Goal: Transaction & Acquisition: Purchase product/service

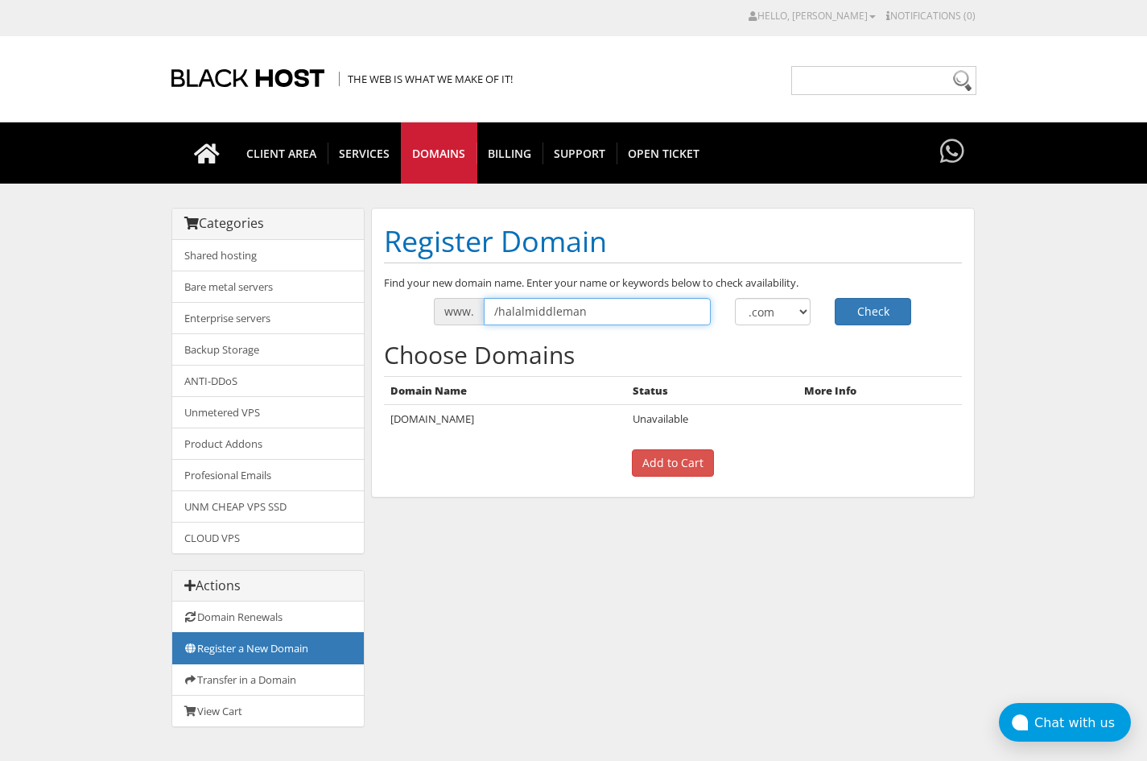
drag, startPoint x: 484, startPoint y: 312, endPoint x: 456, endPoint y: 312, distance: 28.2
click at [458, 312] on div "www. /halalmiddleman" at bounding box center [572, 311] width 277 height 27
drag, startPoint x: 508, startPoint y: 312, endPoint x: 675, endPoint y: 313, distance: 166.6
click at [597, 314] on input "halalmiddleman" at bounding box center [597, 311] width 227 height 27
type input "[DEMOGRAPHIC_DATA]"
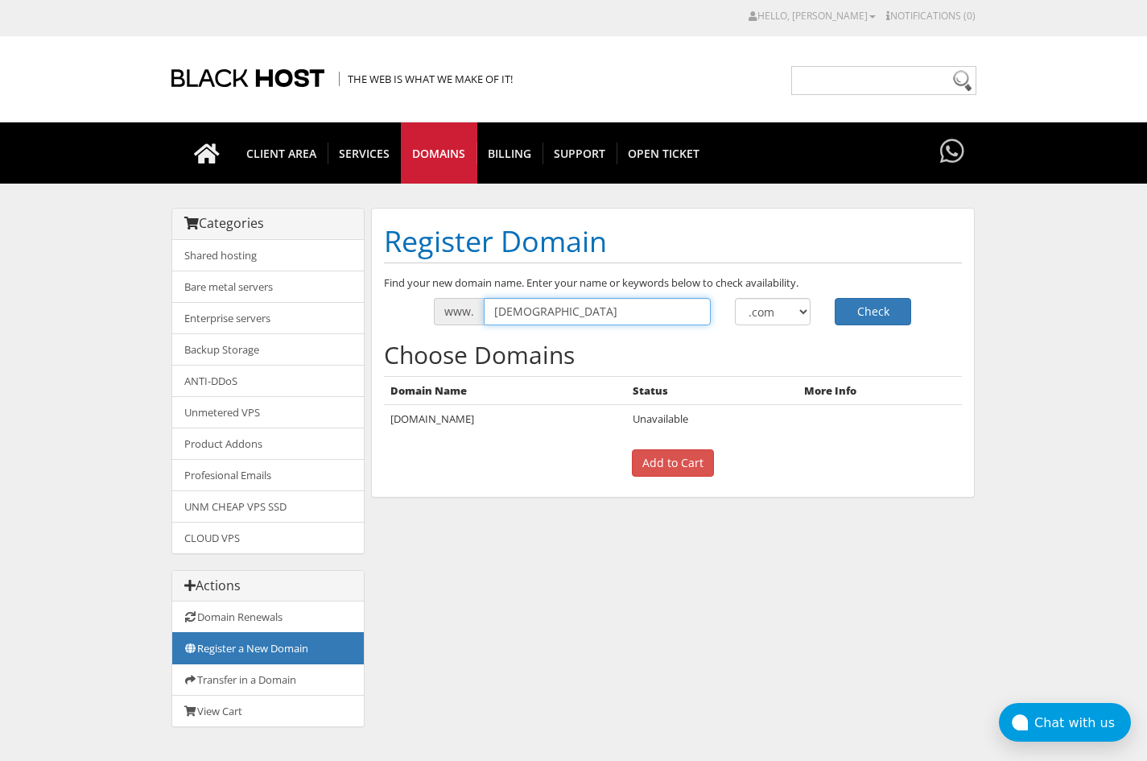
click at [835, 298] on button "Check" at bounding box center [873, 311] width 76 height 27
click at [652, 315] on input "[DEMOGRAPHIC_DATA]" at bounding box center [597, 311] width 227 height 27
click at [652, 315] on input "halal" at bounding box center [597, 311] width 227 height 27
type input "halalmms"
click at [835, 298] on button "Check" at bounding box center [873, 311] width 76 height 27
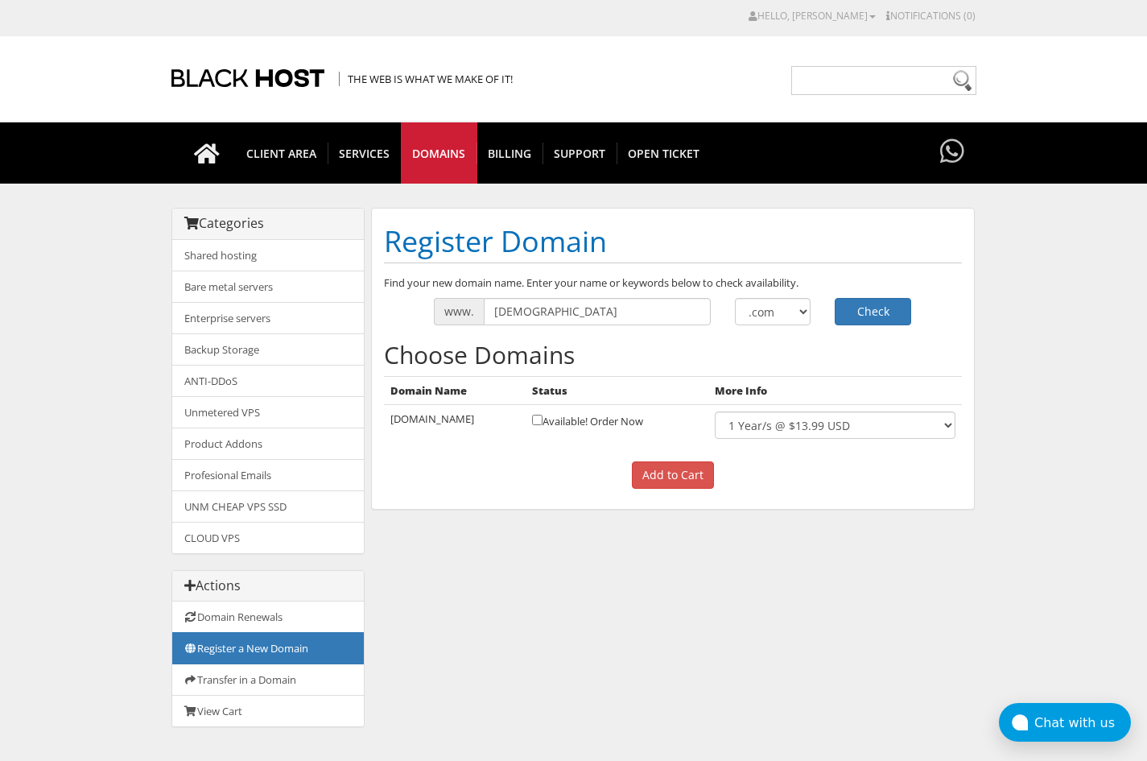
click at [431, 427] on td "halalmms.com" at bounding box center [455, 425] width 142 height 41
click at [431, 427] on td "[DOMAIN_NAME]" at bounding box center [455, 425] width 142 height 41
click at [431, 427] on td "halalmms.com" at bounding box center [455, 425] width 142 height 41
copy tr "halalmms.com"
click at [549, 316] on input "[DEMOGRAPHIC_DATA]" at bounding box center [597, 311] width 227 height 27
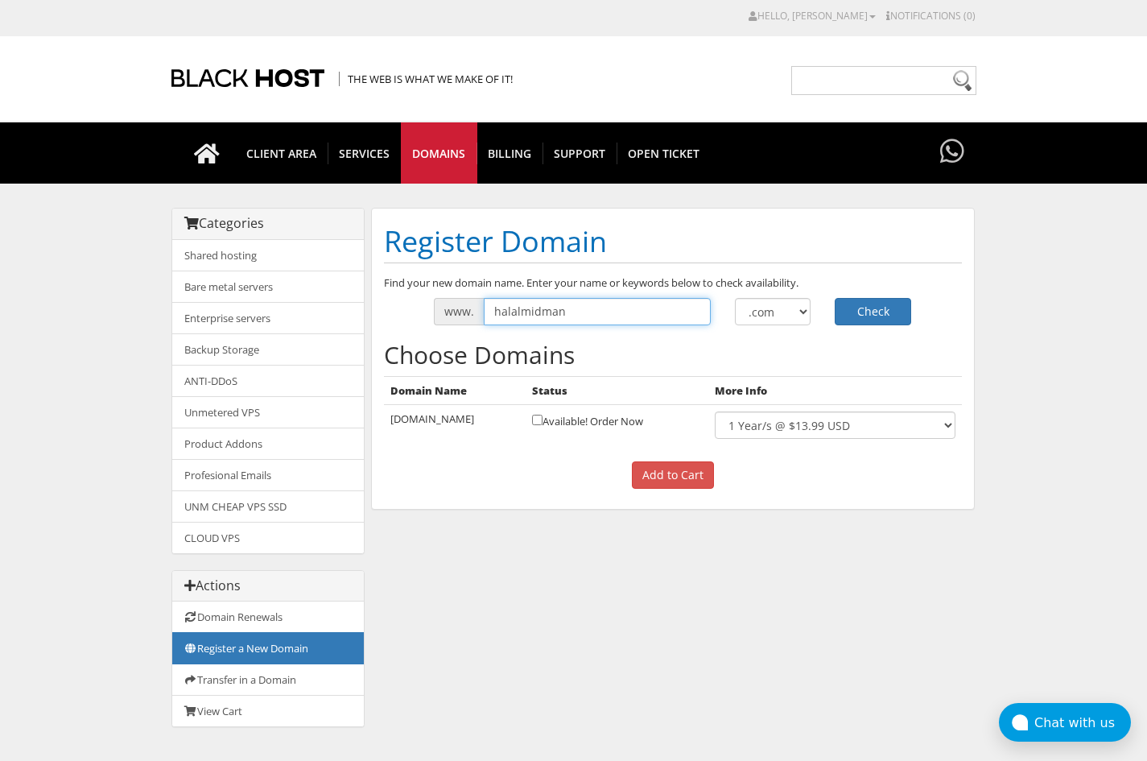
type input "halalmidman"
click at [835, 298] on button "Check" at bounding box center [873, 311] width 76 height 27
click at [538, 310] on input "halalmidman" at bounding box center [597, 311] width 227 height 27
type input "halalmiddleman"
click at [835, 298] on button "Check" at bounding box center [873, 311] width 76 height 27
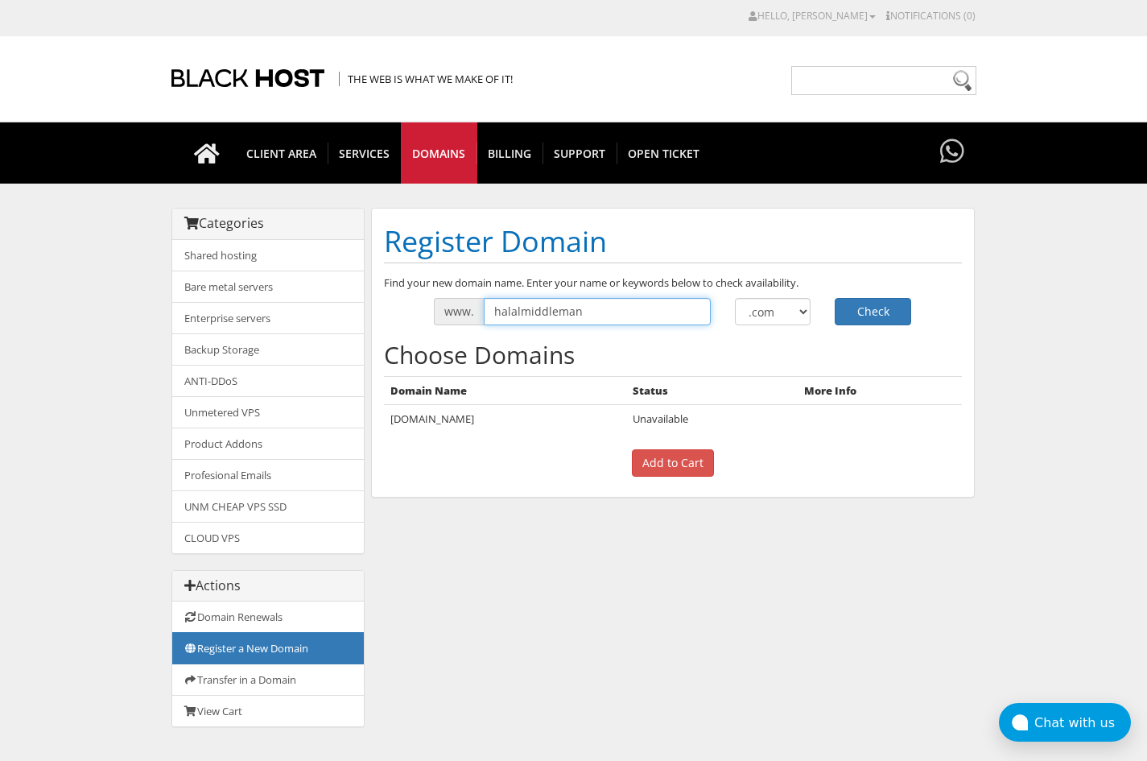
click at [554, 313] on input "halalmiddleman" at bounding box center [597, 311] width 227 height 27
type input "halalmms.com"
click at [835, 298] on button "Check" at bounding box center [873, 311] width 76 height 27
click at [581, 320] on input "[DEMOGRAPHIC_DATA]" at bounding box center [597, 311] width 227 height 27
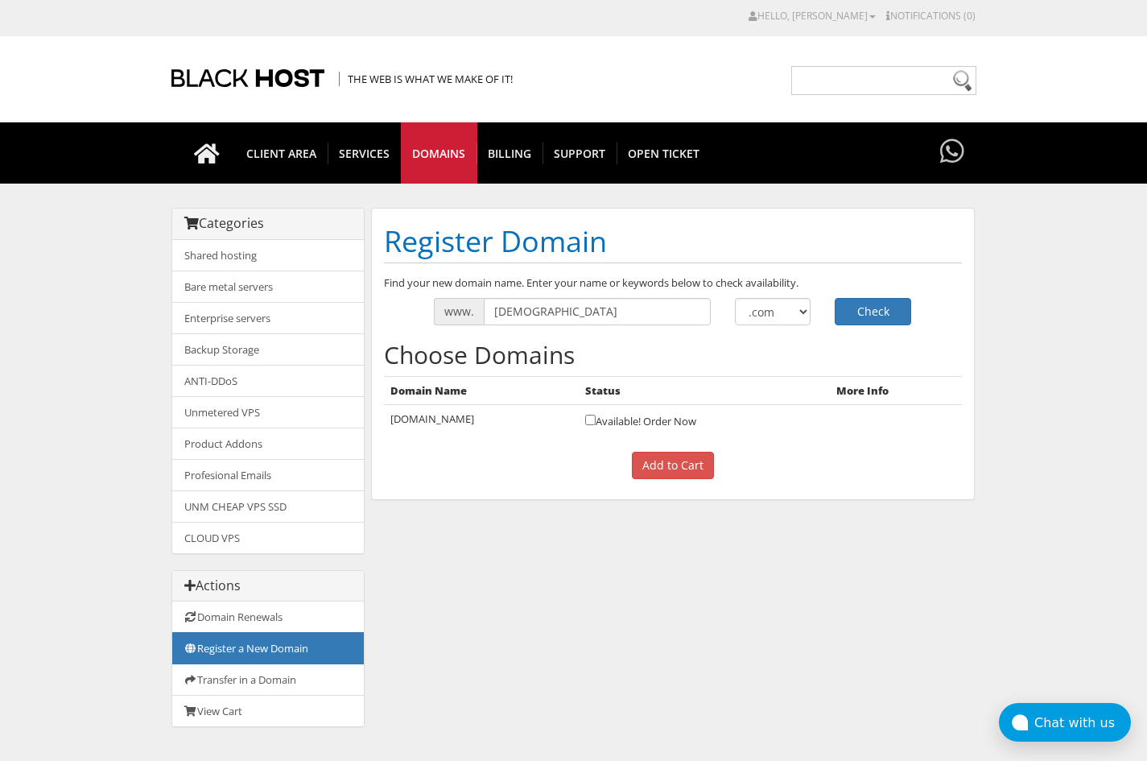
click at [484, 433] on td "[DOMAIN_NAME]" at bounding box center [482, 420] width 196 height 31
click at [777, 305] on select ".com .net .org .us .info .biz" at bounding box center [773, 311] width 76 height 27
click at [609, 306] on input "[DEMOGRAPHIC_DATA]" at bounding box center [597, 311] width 227 height 27
type input "[DEMOGRAPHIC_DATA]"
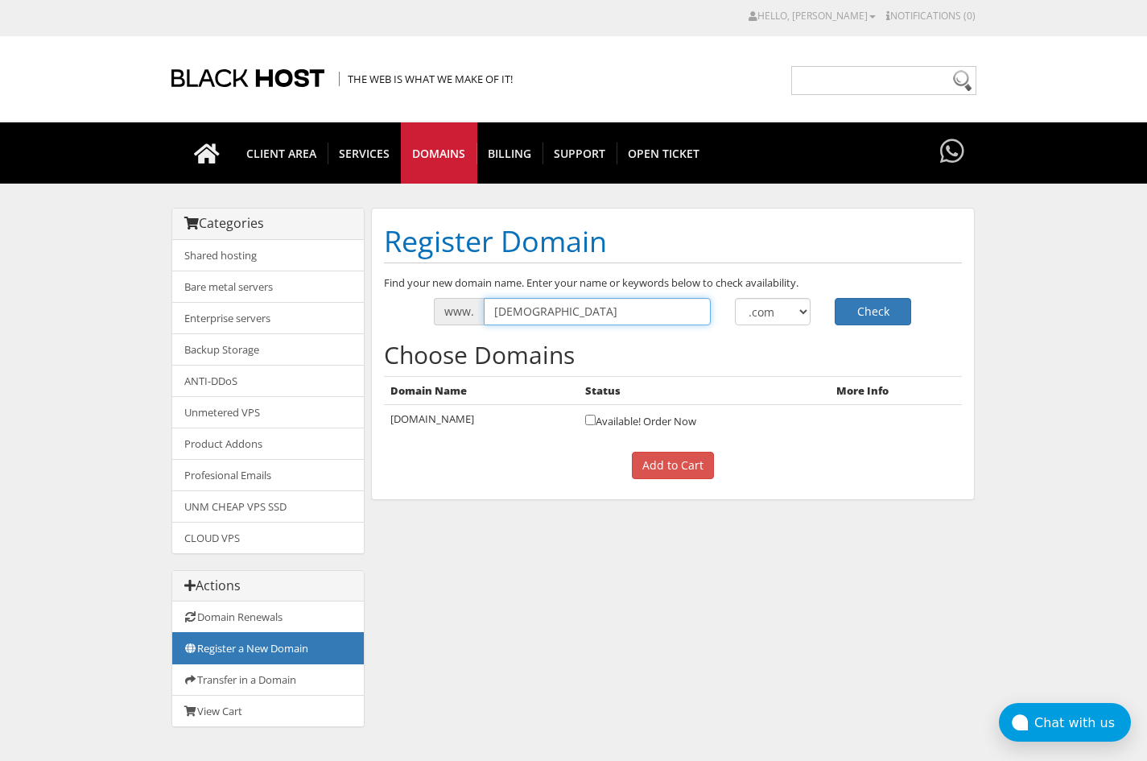
click at [835, 298] on button "Check" at bounding box center [873, 311] width 76 height 27
click at [594, 317] on input "halalsmm" at bounding box center [597, 311] width 227 height 27
click at [525, 317] on input "halalsmm" at bounding box center [597, 311] width 227 height 27
type input "halalmms"
click at [835, 298] on button "Check" at bounding box center [873, 311] width 76 height 27
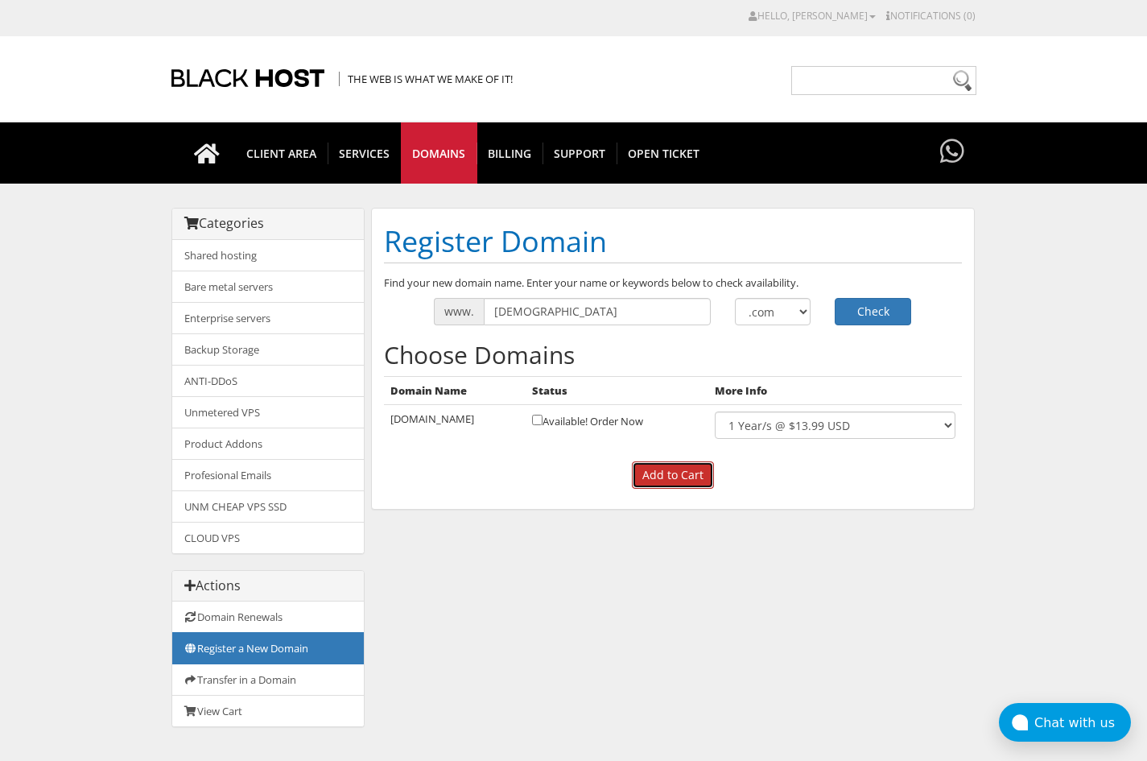
click at [663, 466] on input "Add to Cart" at bounding box center [673, 474] width 82 height 27
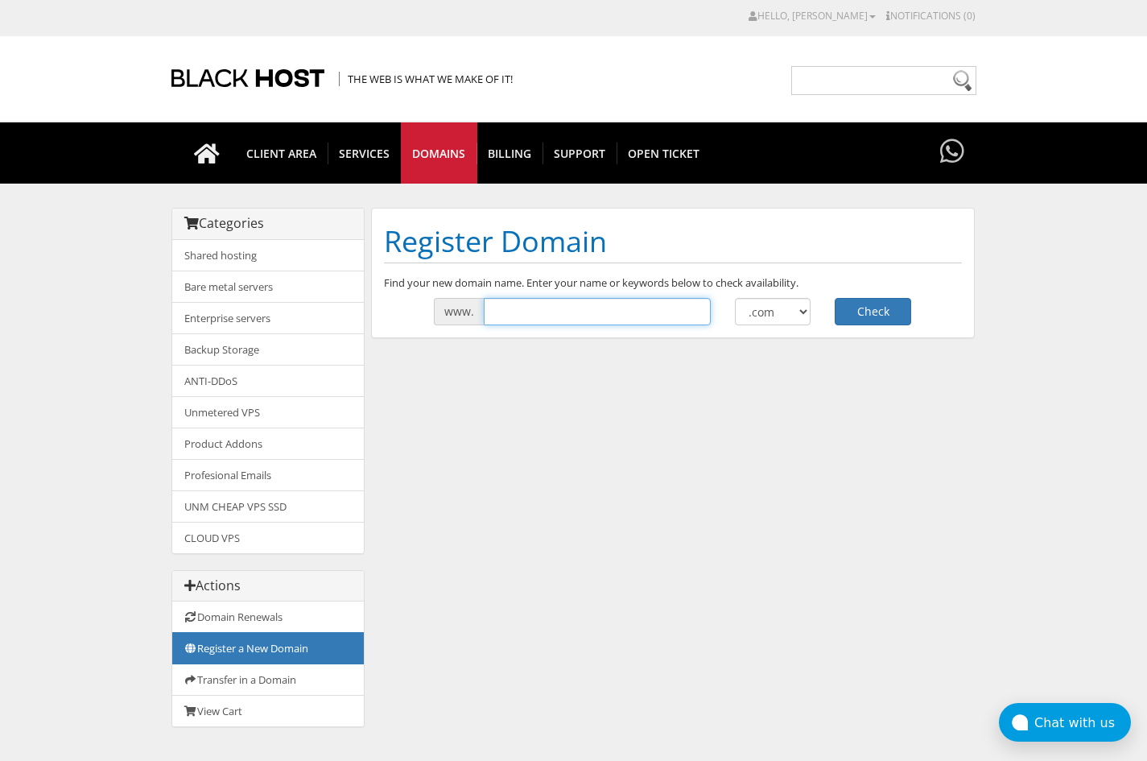
click at [619, 316] on input "text" at bounding box center [597, 311] width 227 height 27
type input "[DEMOGRAPHIC_DATA]"
click at [867, 303] on button "Check" at bounding box center [873, 311] width 76 height 27
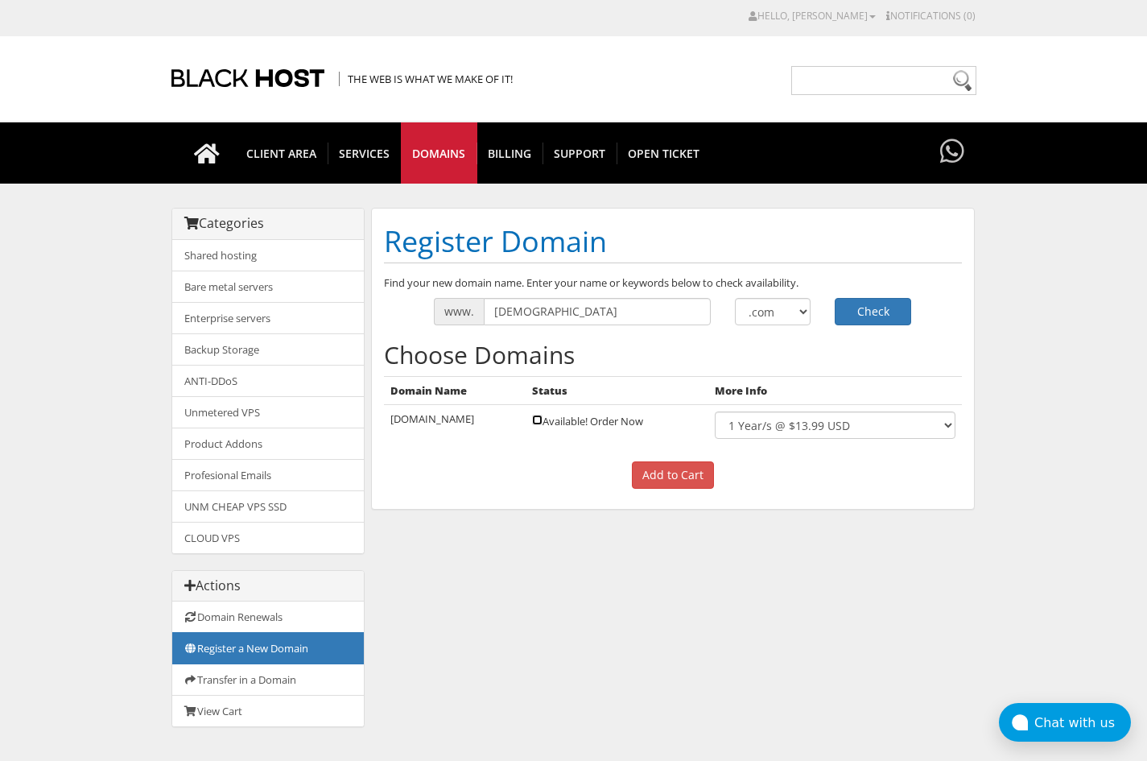
click at [532, 420] on input "checkbox" at bounding box center [537, 420] width 10 height 10
checkbox input "true"
click at [652, 477] on input "Add to Cart" at bounding box center [673, 474] width 82 height 27
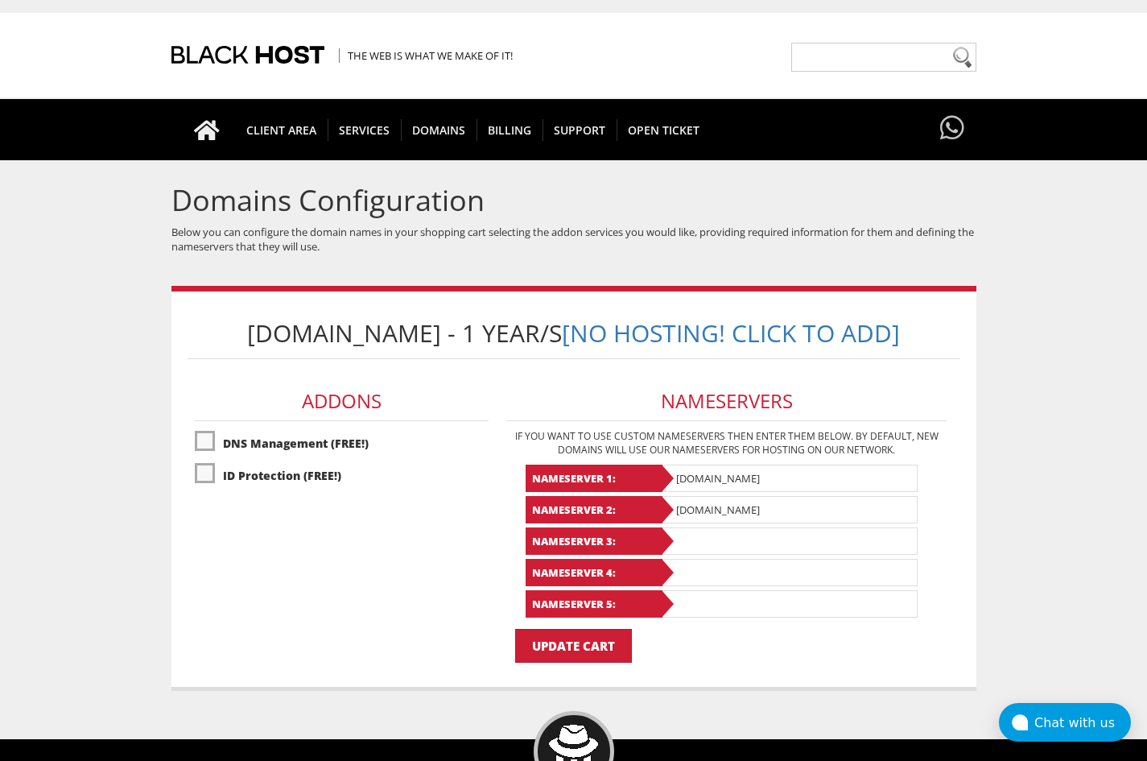
scroll to position [81, 0]
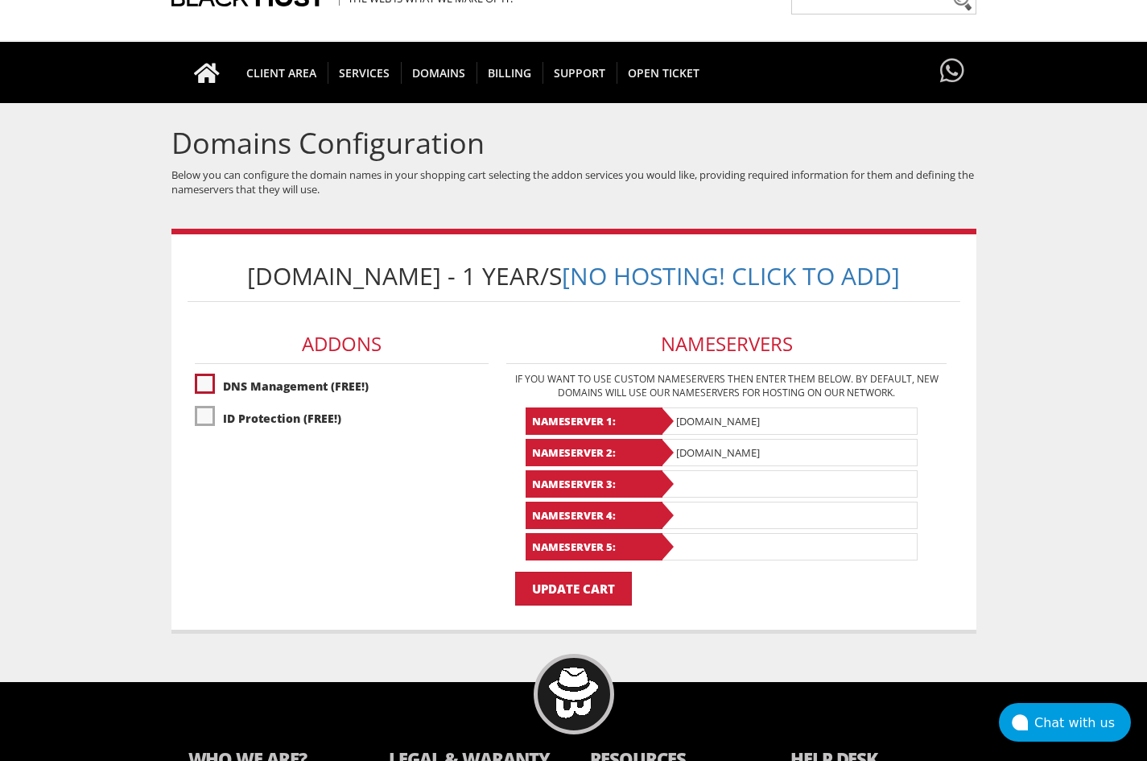
click at [295, 392] on label"] "DNS Management (FREE!)" at bounding box center [342, 386] width 294 height 28
checkbox input "true"
click at [282, 419] on label"] "ID Protection (FREE!)" at bounding box center [342, 418] width 294 height 28
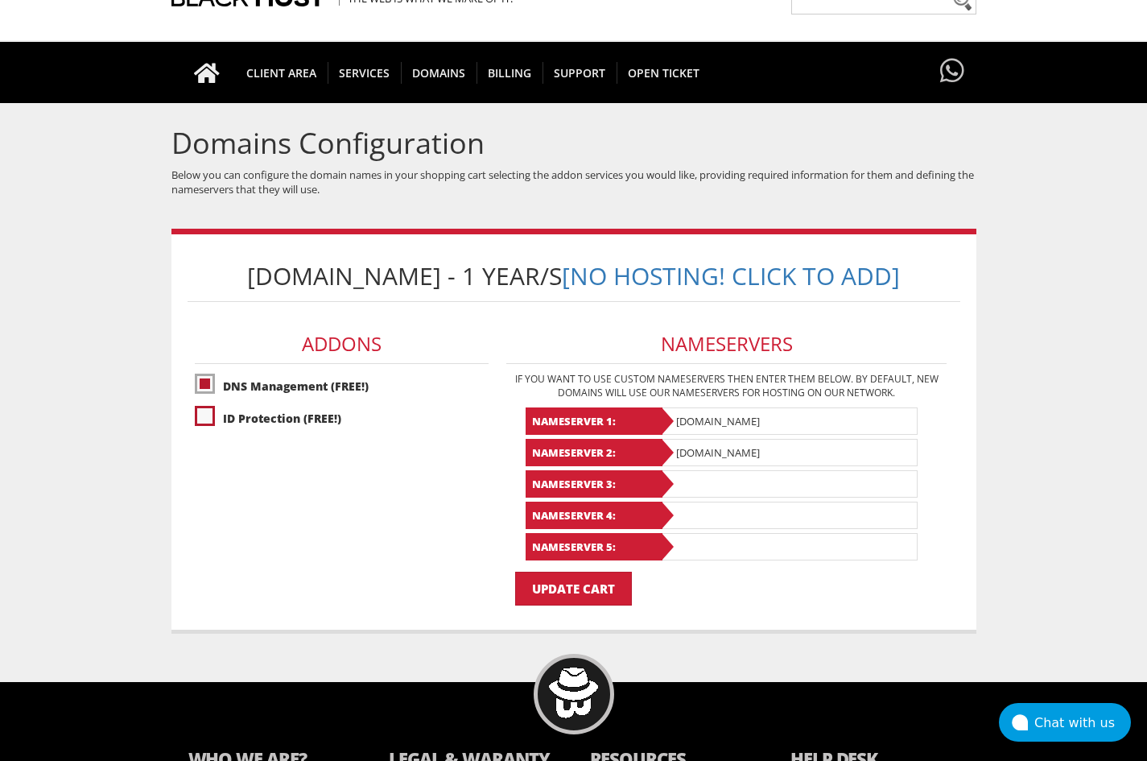
checkbox input "true"
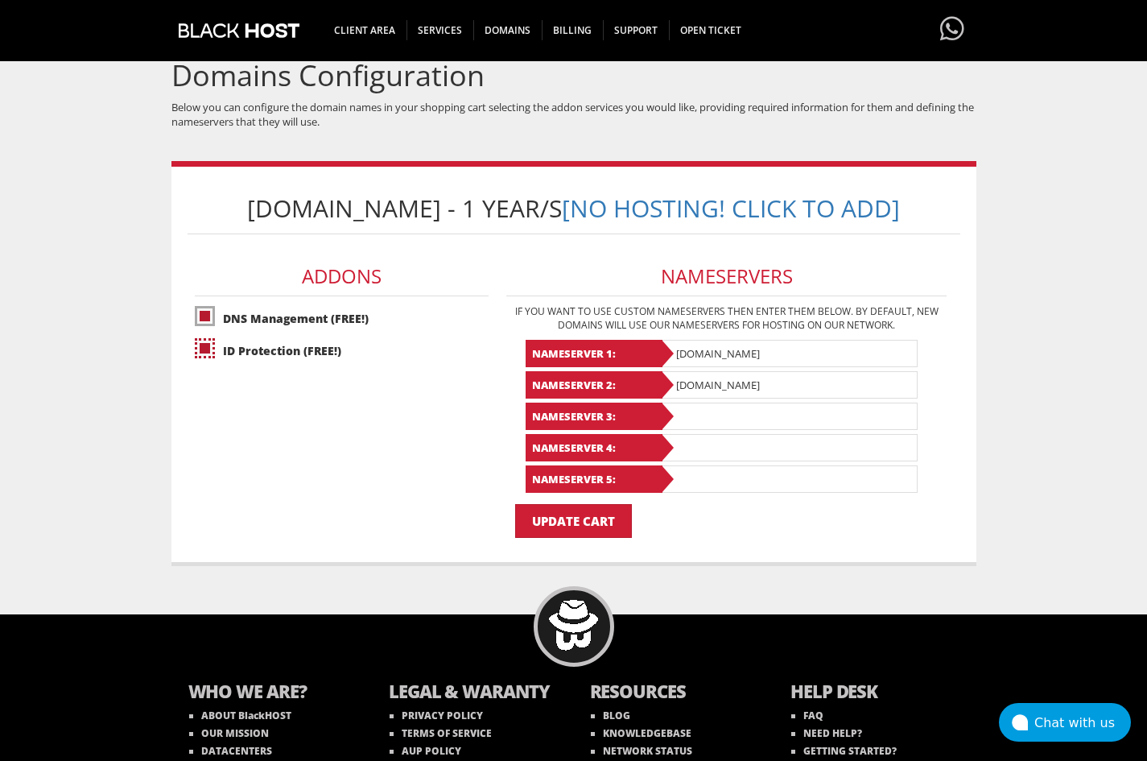
scroll to position [161, 0]
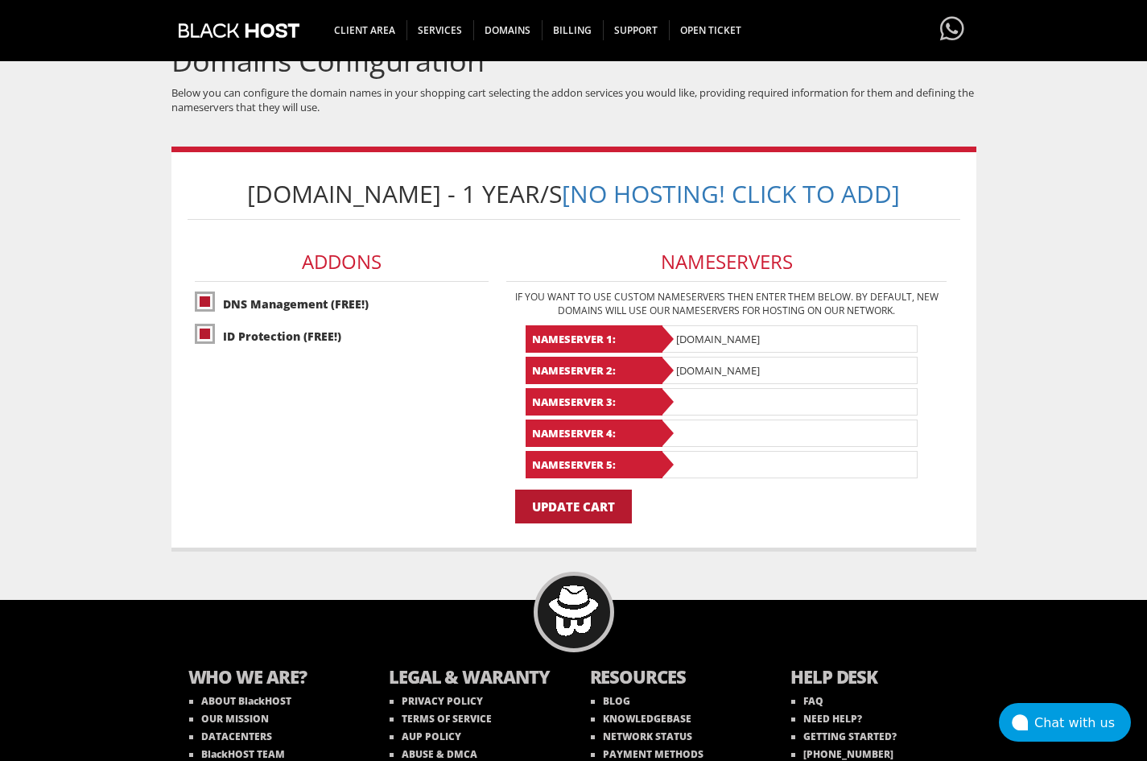
click at [597, 510] on input "Update Cart" at bounding box center [573, 506] width 117 height 34
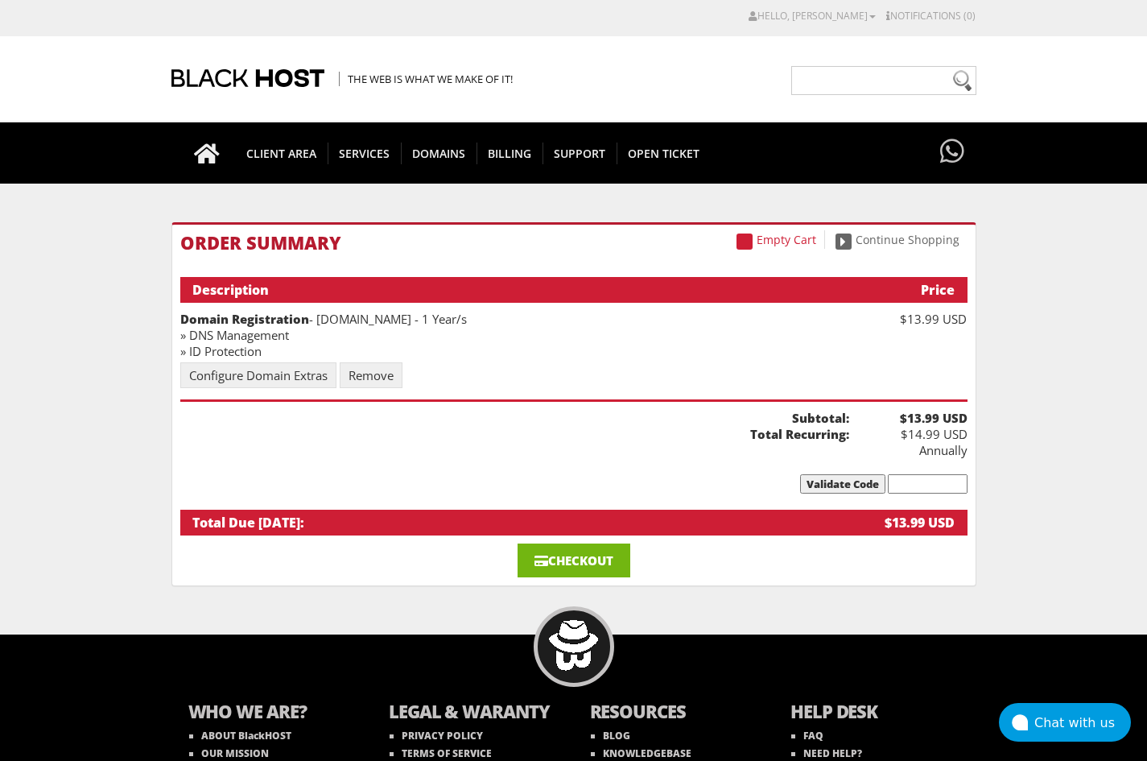
click at [571, 543] on link "Checkout" at bounding box center [574, 560] width 113 height 34
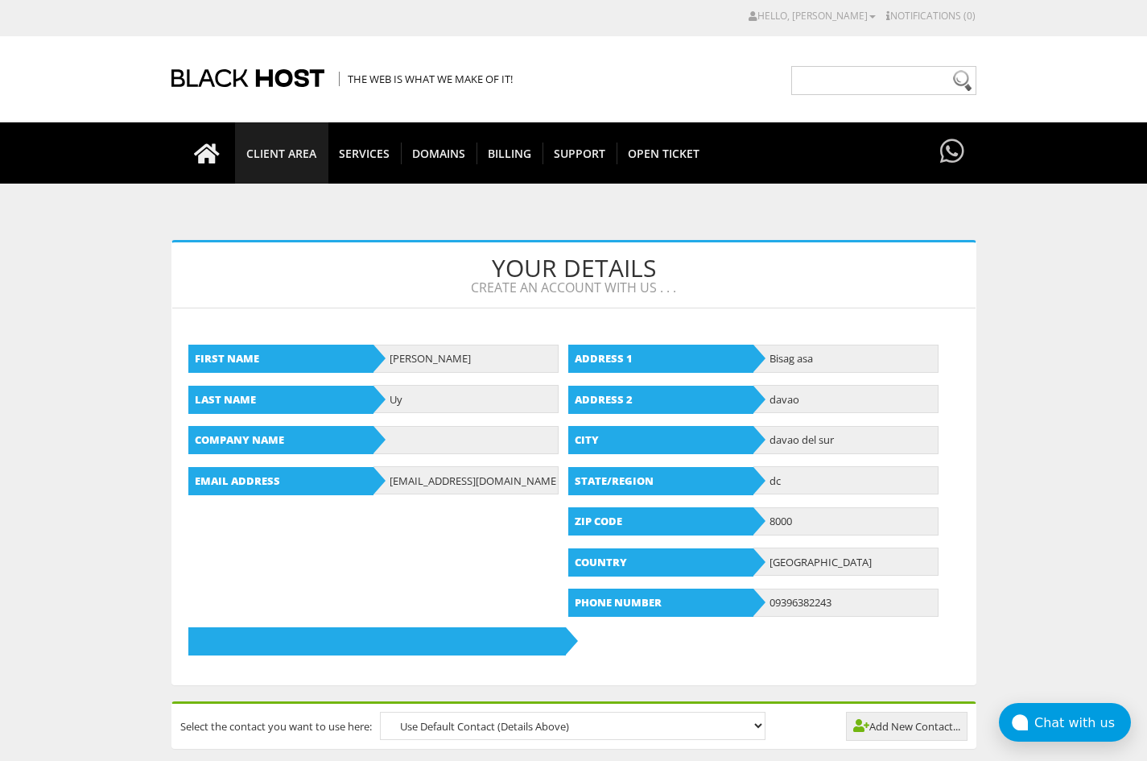
type input "[EMAIL_ADDRESS][DOMAIN_NAME]"
click at [274, 153] on span "CLIENT AREA" at bounding box center [281, 153] width 93 height 22
